Goal: Information Seeking & Learning: Understand process/instructions

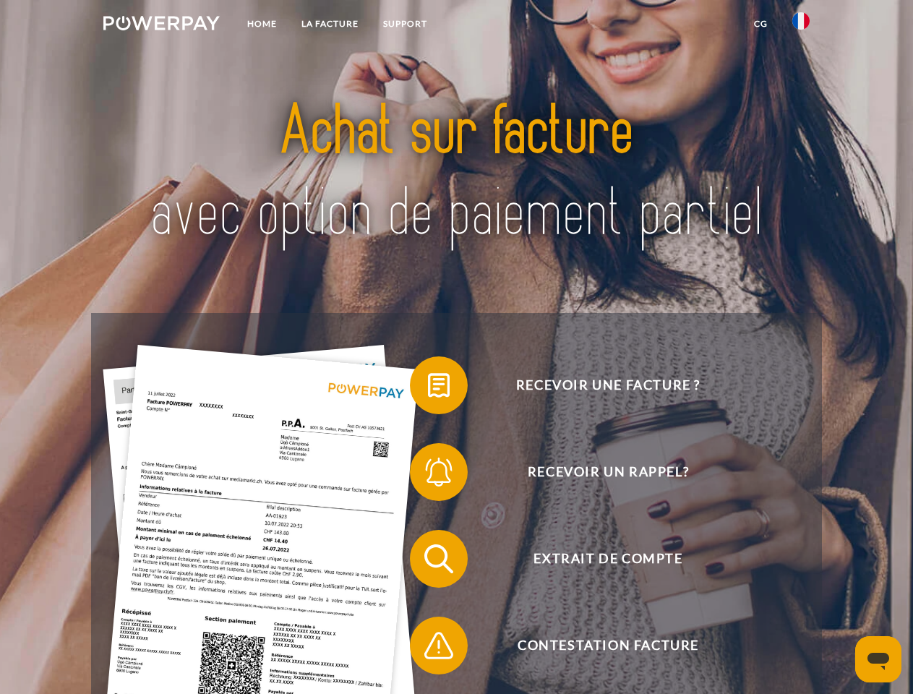
click at [161, 25] on img at bounding box center [161, 23] width 116 height 14
click at [801, 25] on img at bounding box center [800, 20] width 17 height 17
click at [760, 24] on link "CG" at bounding box center [760, 24] width 38 height 26
click at [428, 388] on span at bounding box center [417, 385] width 72 height 72
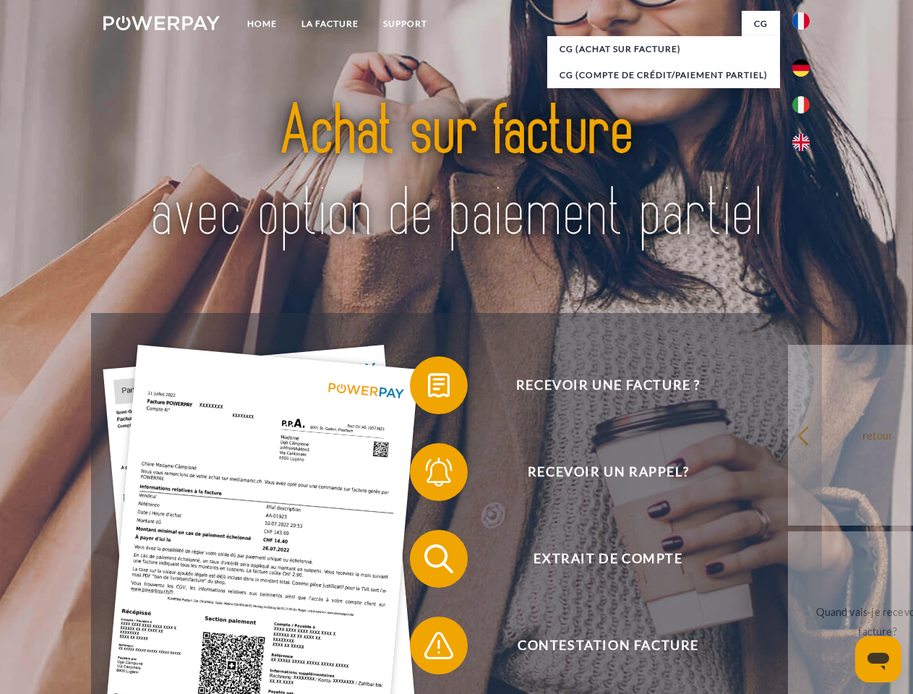
click at [428, 475] on span at bounding box center [417, 472] width 72 height 72
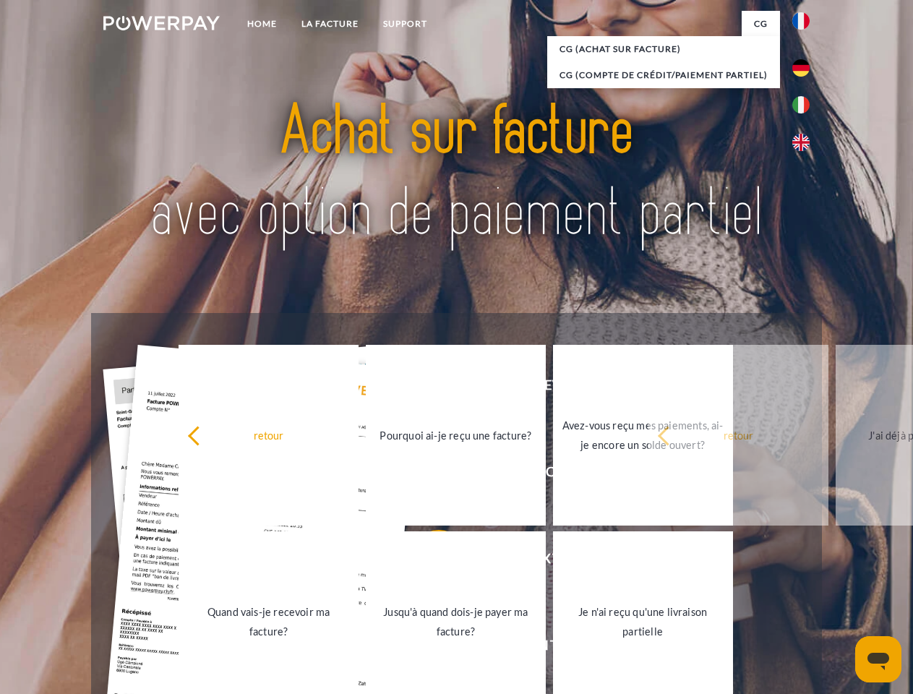
click at [428, 561] on link "Jusqu'à quand dois-je payer ma facture?" at bounding box center [456, 621] width 180 height 181
click at [428, 648] on span at bounding box center [417, 645] width 72 height 72
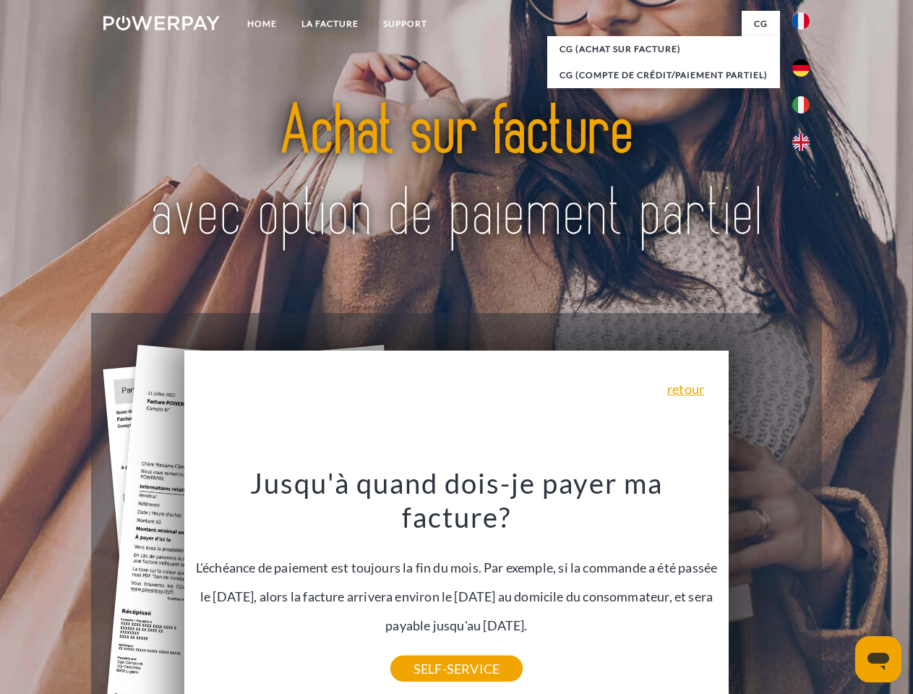
click at [878, 659] on icon "Ouvrir la fenêtre de messagerie" at bounding box center [878, 660] width 22 height 17
